Goal: Task Accomplishment & Management: Manage account settings

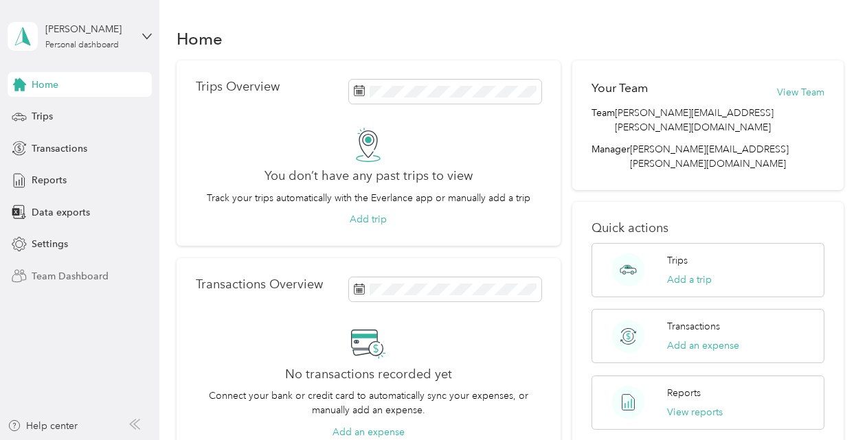
click at [80, 271] on span "Team Dashboard" at bounding box center [70, 276] width 77 height 14
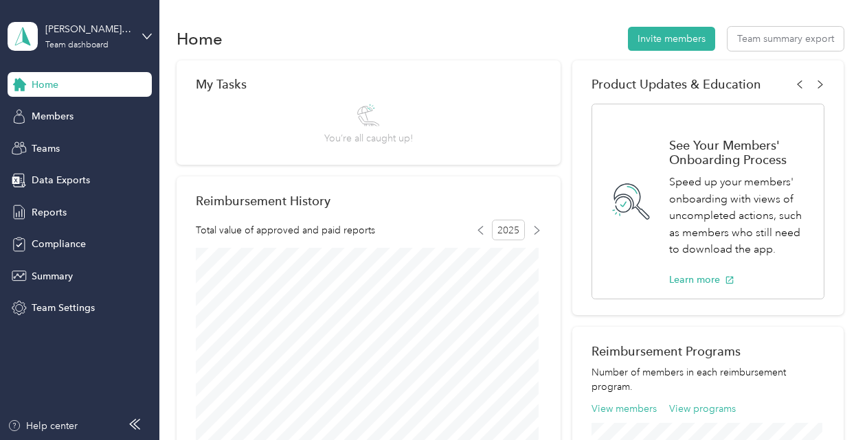
click at [463, 30] on div "Home Invite members Team summary export" at bounding box center [510, 38] width 667 height 29
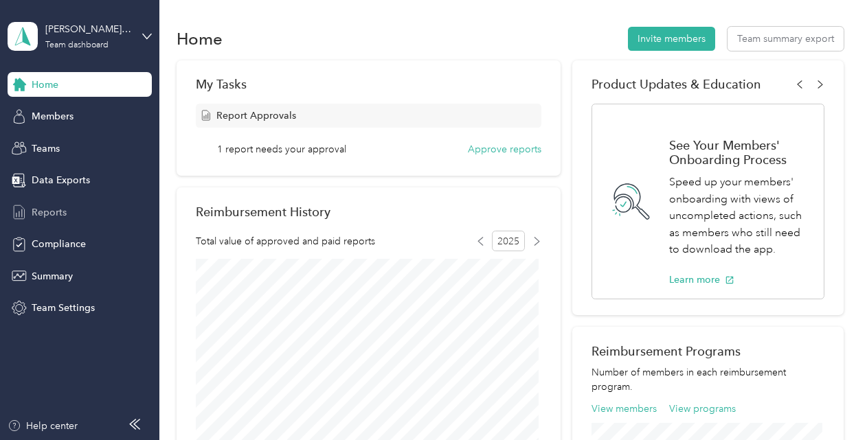
click at [58, 216] on span "Reports" at bounding box center [49, 212] width 35 height 14
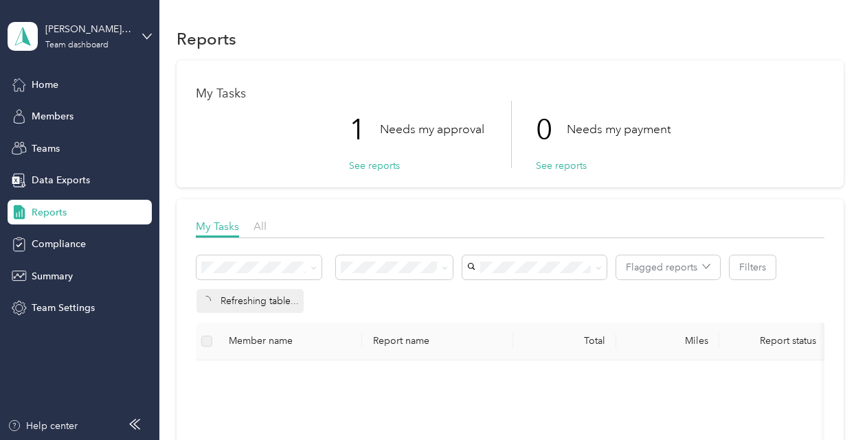
click at [312, 196] on div "My Tasks 1 Needs my approval See reports 0 Needs my payment See reports My Task…" at bounding box center [510, 394] width 667 height 669
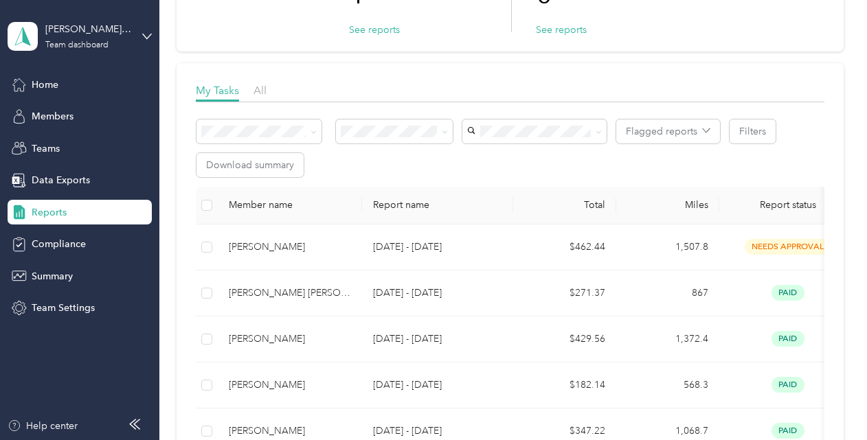
scroll to position [137, 0]
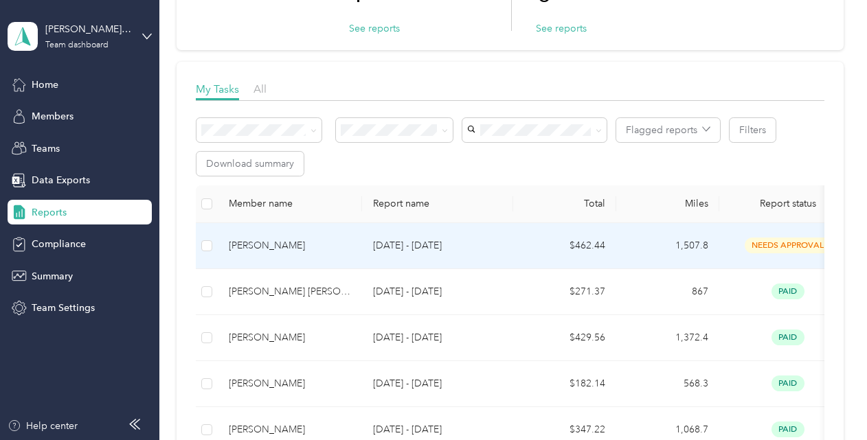
click at [267, 240] on div "[PERSON_NAME]" at bounding box center [290, 245] width 122 height 15
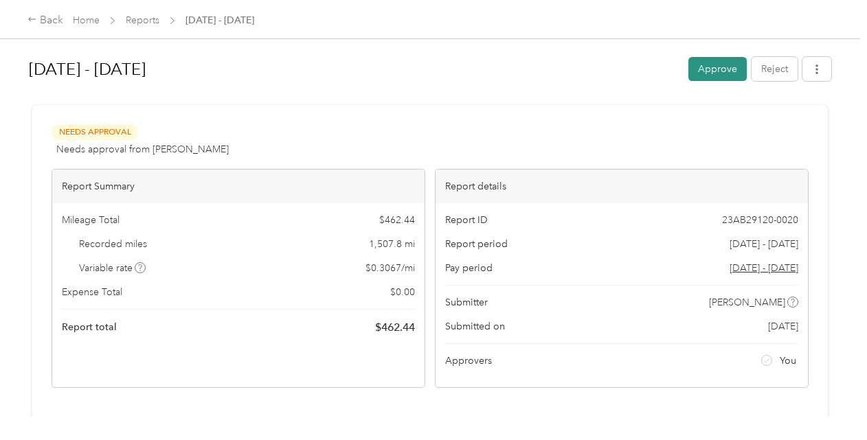
click at [696, 63] on button "Approve" at bounding box center [717, 69] width 58 height 24
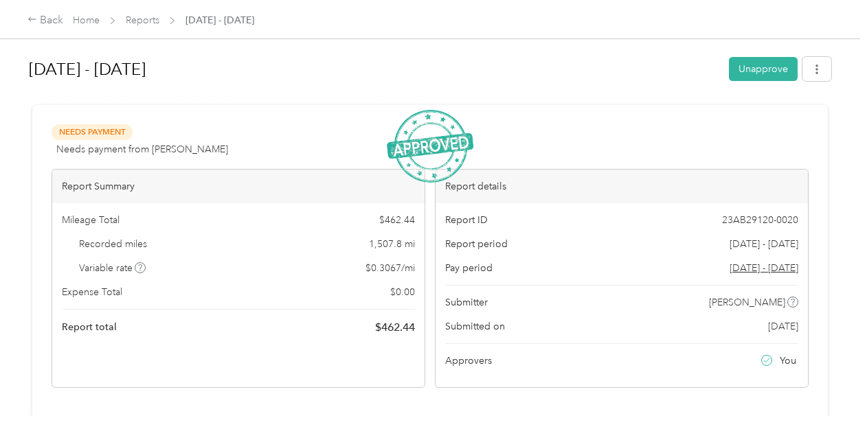
click at [563, 63] on h1 "[DATE] - [DATE]" at bounding box center [374, 69] width 690 height 33
